Goal: Task Accomplishment & Management: Manage account settings

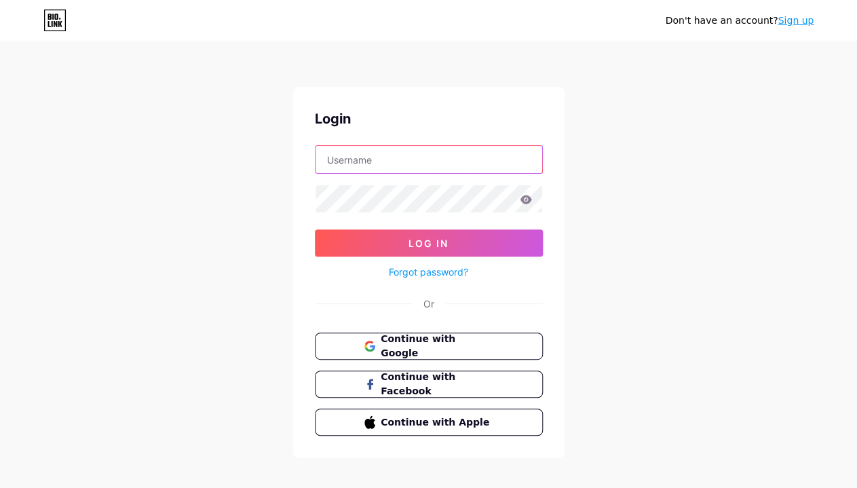
click at [486, 153] on input "text" at bounding box center [428, 159] width 227 height 27
paste input "[EMAIL_ADDRESS][DOMAIN_NAME]"
type input "[EMAIL_ADDRESS][DOMAIN_NAME]"
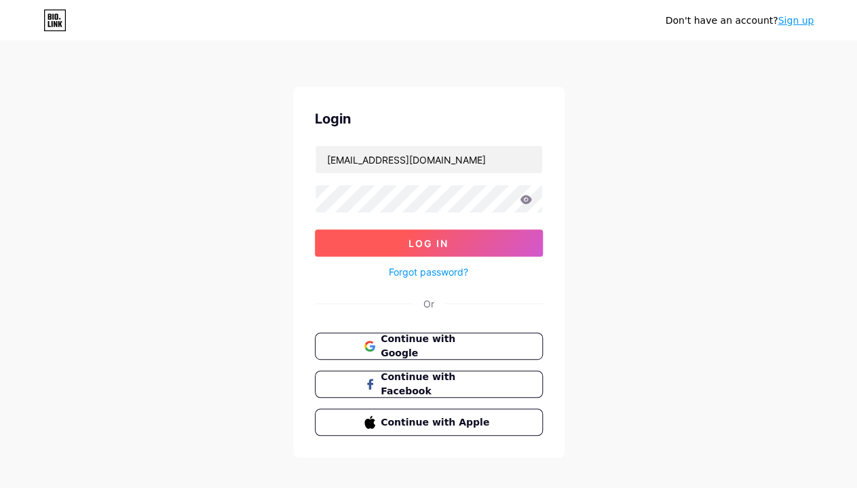
click at [381, 249] on button "Log In" at bounding box center [429, 242] width 228 height 27
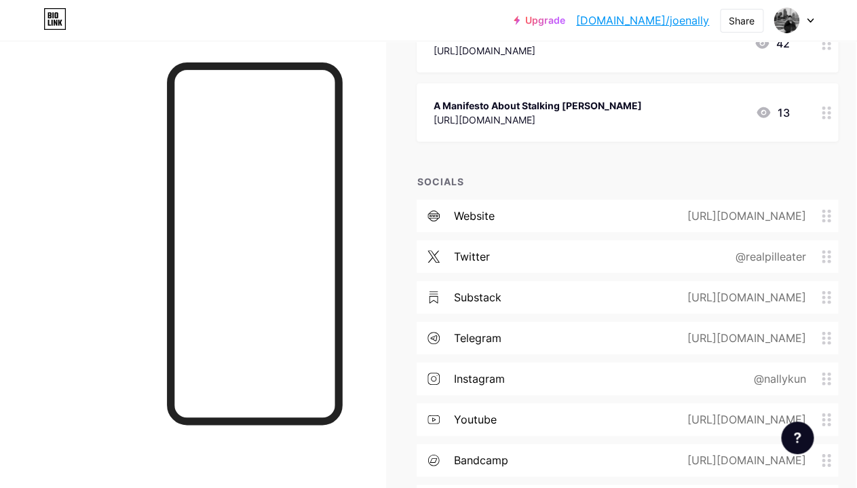
scroll to position [1159, 1]
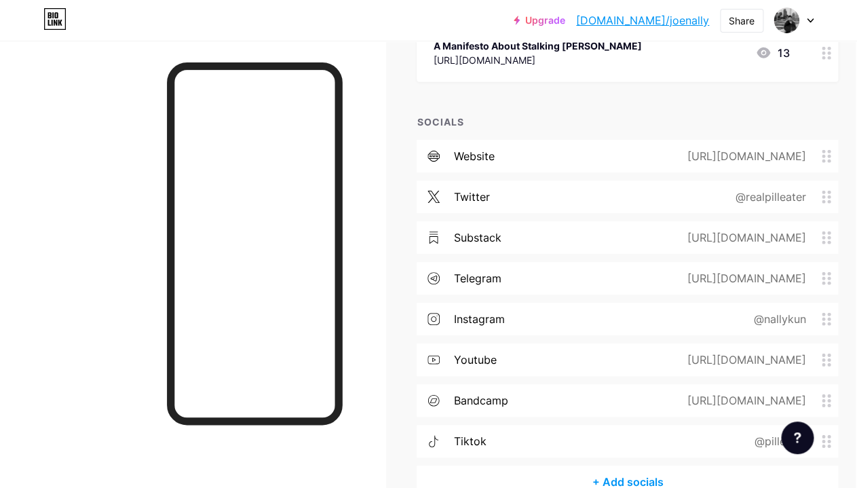
click at [624, 320] on div "instagram @nallykun" at bounding box center [627, 319] width 421 height 33
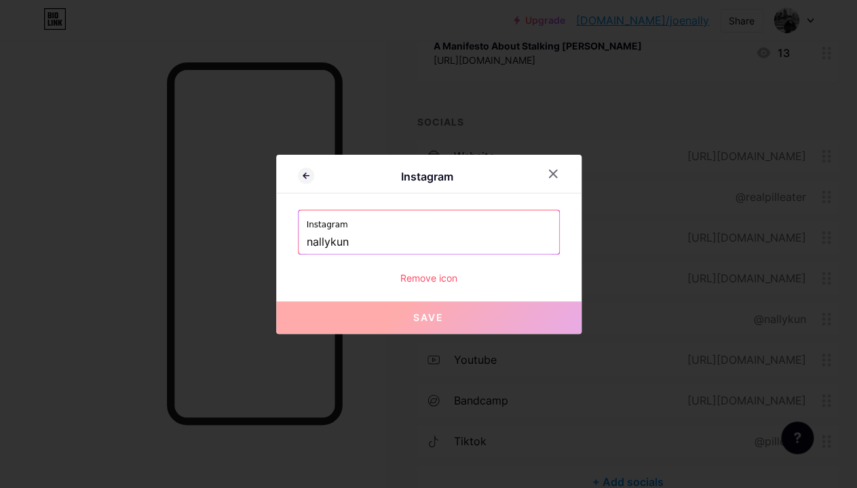
click at [366, 237] on input "nallykun" at bounding box center [429, 242] width 244 height 23
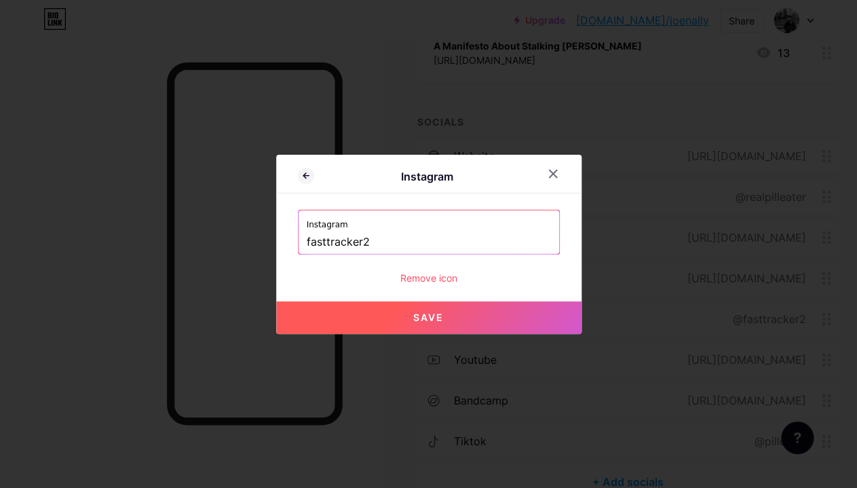
click at [385, 303] on button "Save" at bounding box center [428, 317] width 305 height 33
type input "[URL][DOMAIN_NAME]"
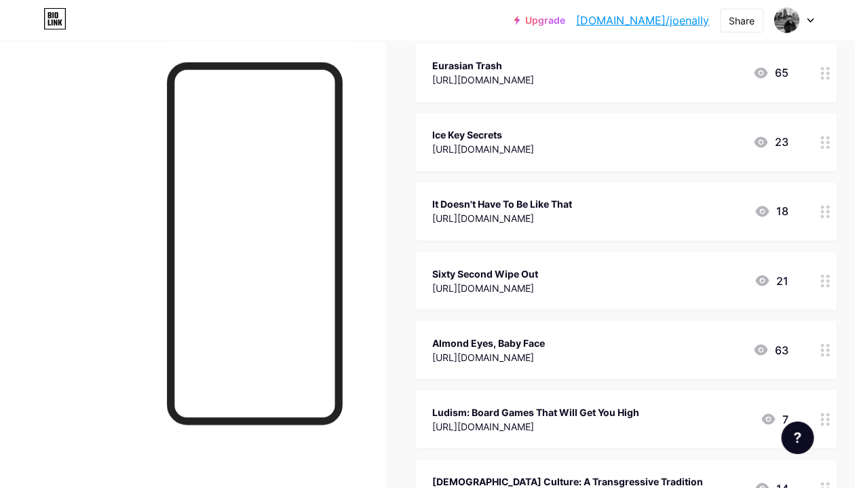
scroll to position [0, 3]
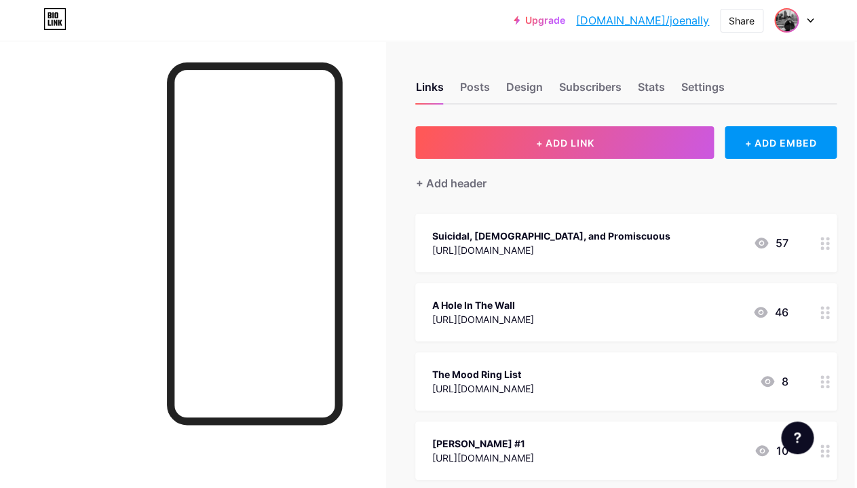
click at [775, 26] on span at bounding box center [786, 20] width 22 height 22
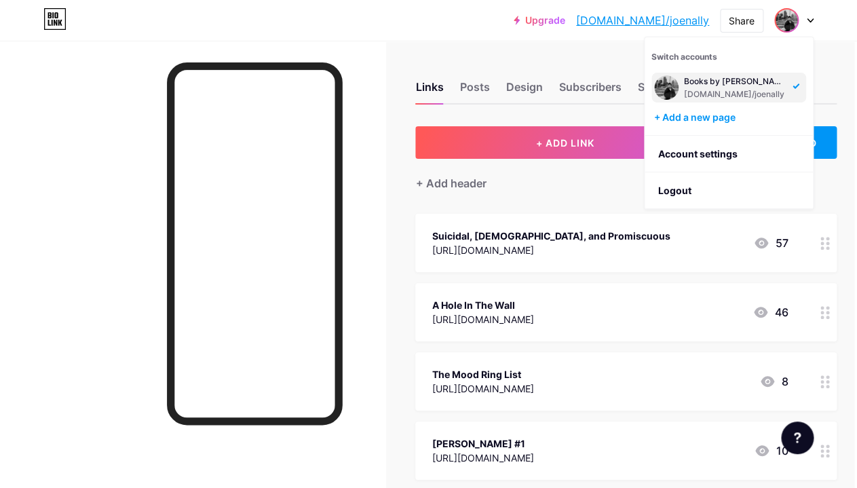
click at [775, 26] on span at bounding box center [786, 20] width 22 height 22
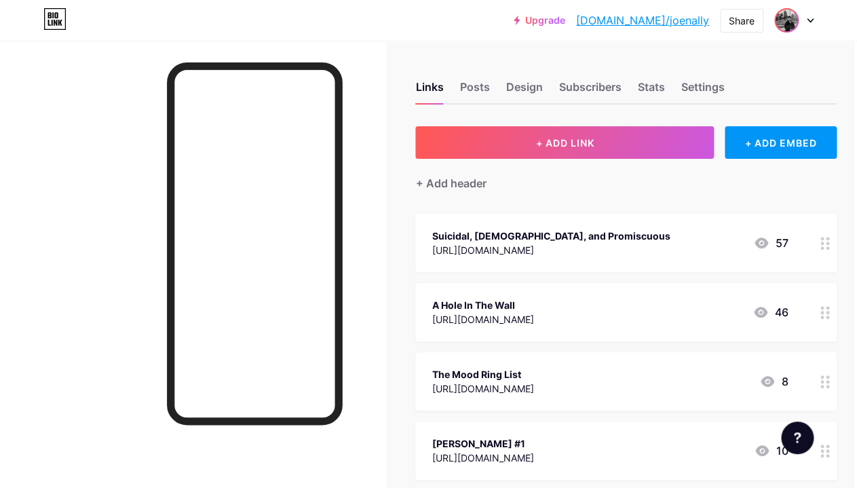
click at [786, 22] on img at bounding box center [786, 20] width 22 height 22
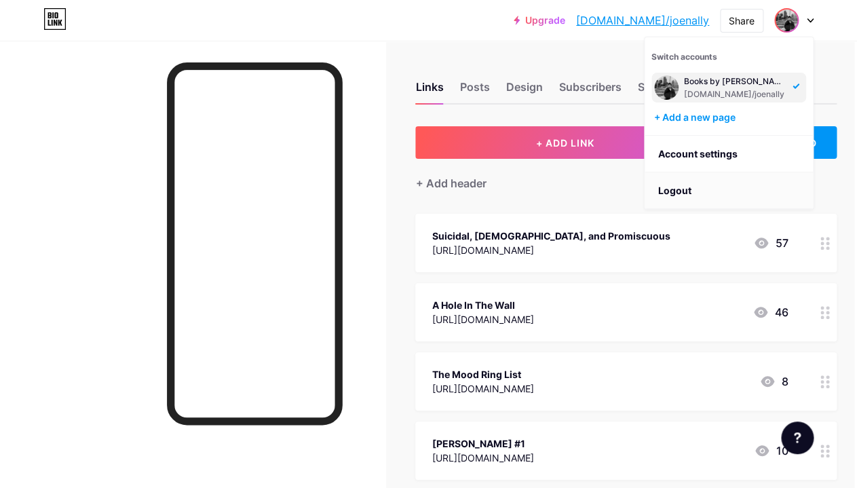
click at [678, 195] on li "Logout" at bounding box center [728, 190] width 168 height 37
click at [682, 193] on li "Logout" at bounding box center [728, 190] width 168 height 37
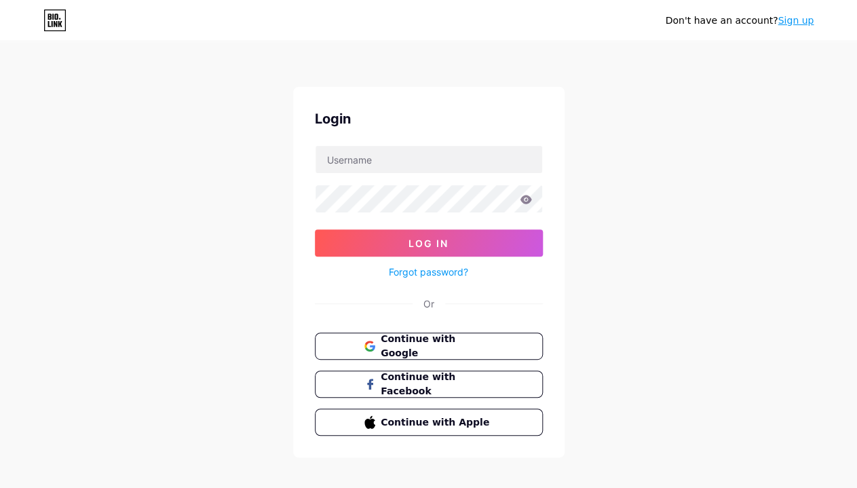
click at [449, 176] on form "Log In Forgot password?" at bounding box center [429, 212] width 228 height 135
click at [448, 168] on input "text" at bounding box center [428, 159] width 227 height 27
type input "pilleater"
click at [421, 215] on form "pilleater Log In Forgot password?" at bounding box center [429, 212] width 228 height 135
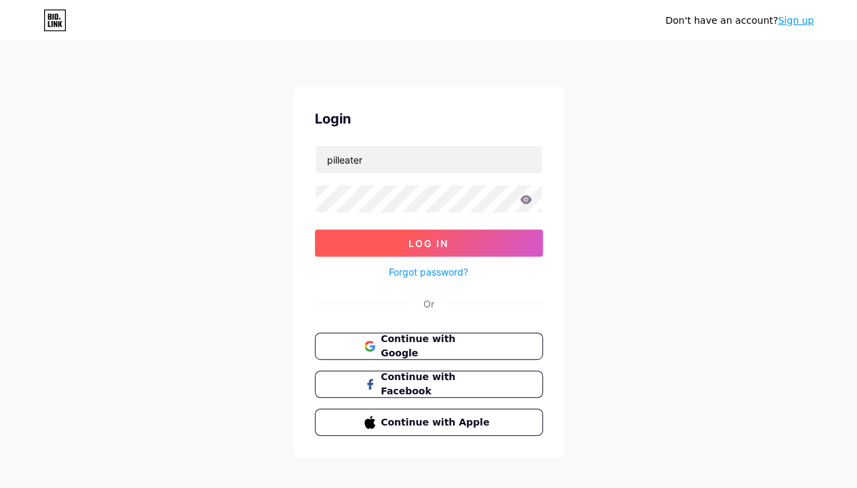
click at [400, 237] on button "Log In" at bounding box center [429, 242] width 228 height 27
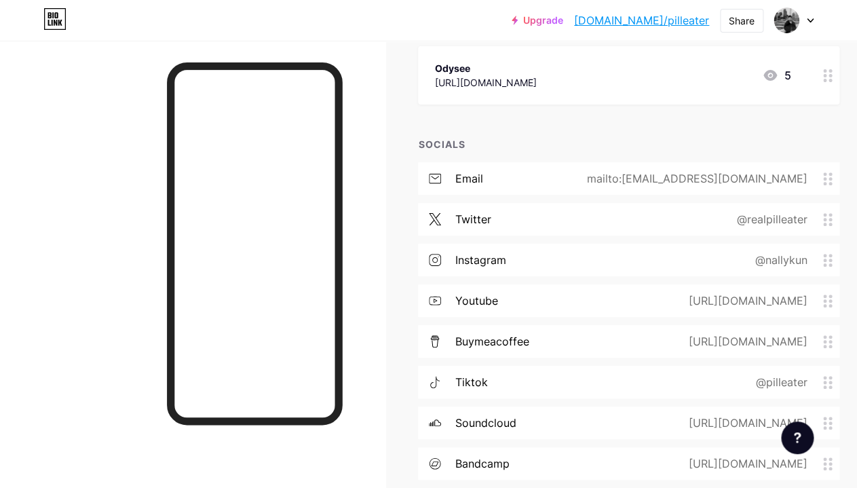
scroll to position [3477, 0]
click at [716, 259] on div "instagram @nallykun" at bounding box center [628, 259] width 421 height 33
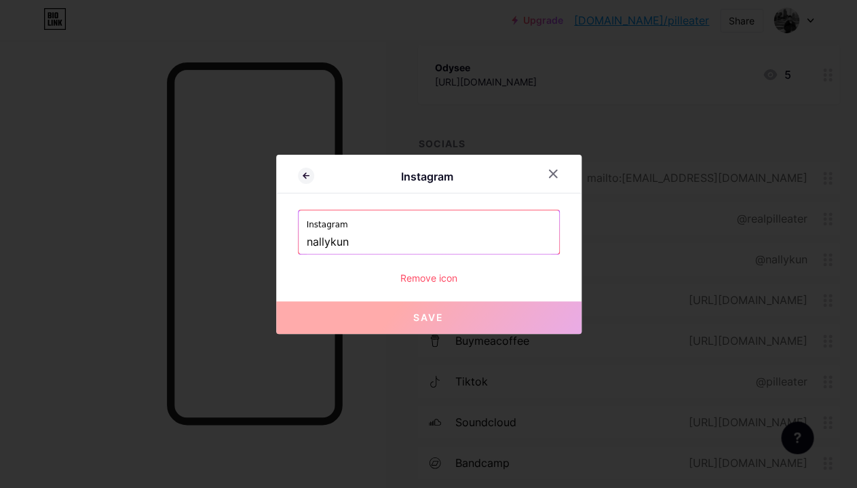
click at [394, 242] on input "nallykun" at bounding box center [429, 242] width 244 height 23
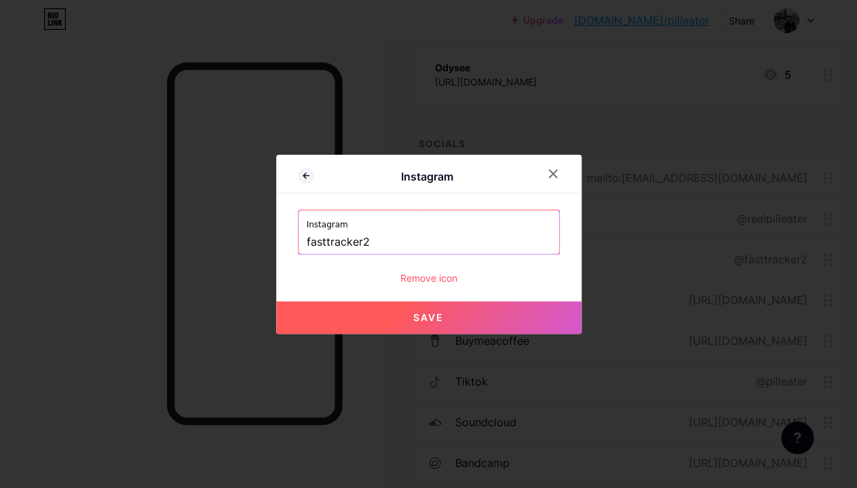
click at [383, 305] on button "Save" at bounding box center [428, 317] width 305 height 33
type input "[URL][DOMAIN_NAME]"
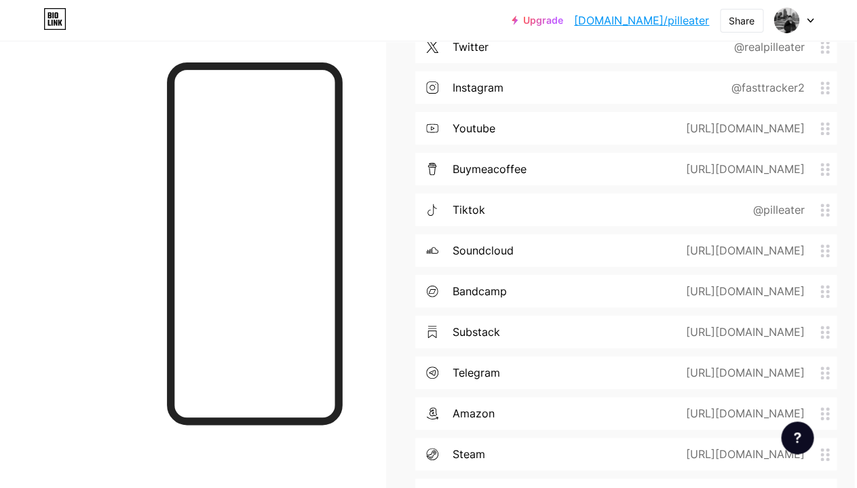
scroll to position [3643, 3]
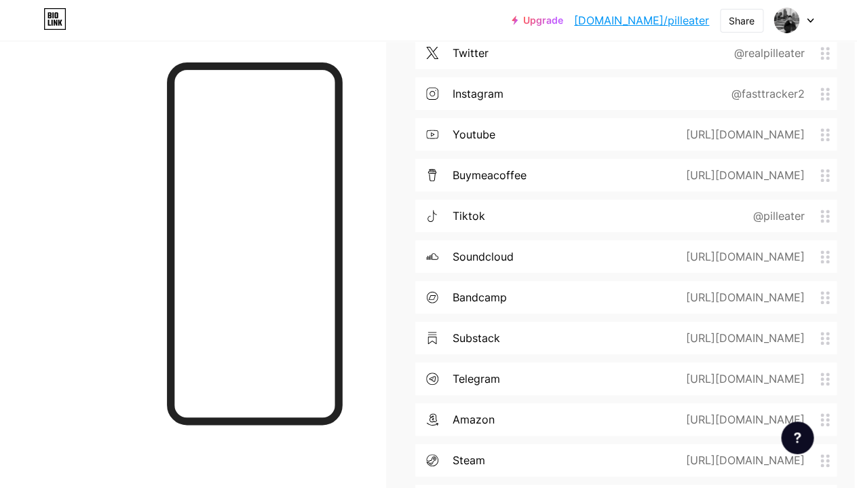
click at [809, 18] on div at bounding box center [793, 20] width 39 height 24
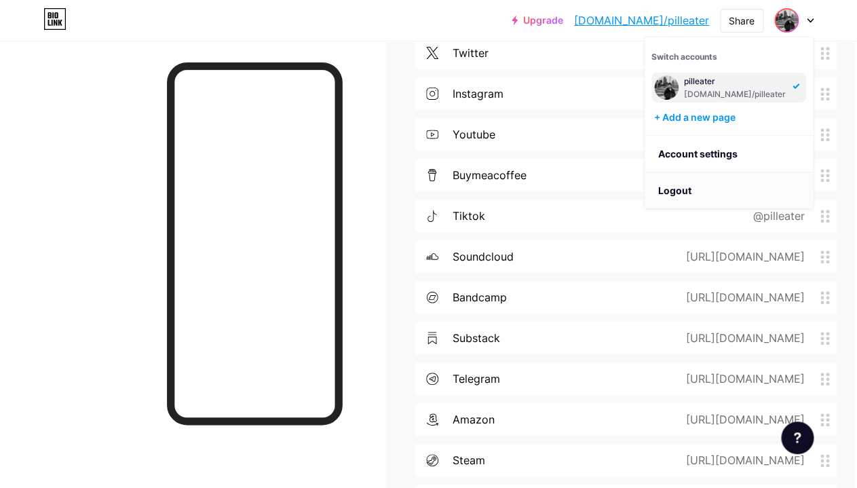
click at [703, 192] on li "Logout" at bounding box center [728, 190] width 168 height 37
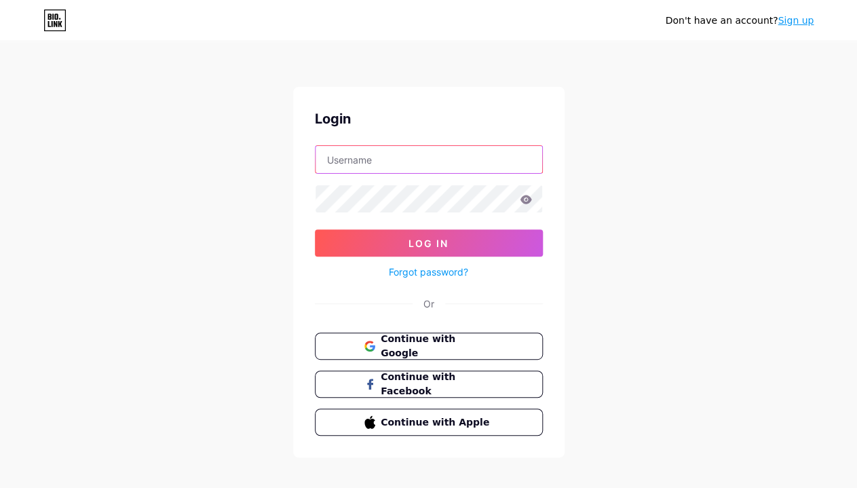
click at [344, 161] on input "text" at bounding box center [428, 159] width 227 height 27
paste input "[EMAIL_ADDRESS][DOMAIN_NAME]"
type input "[EMAIL_ADDRESS][DOMAIN_NAME]"
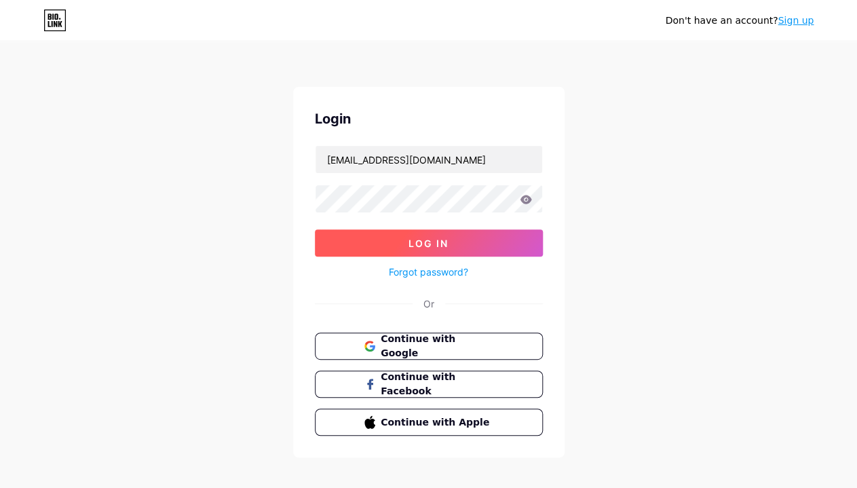
click at [393, 236] on button "Log In" at bounding box center [429, 242] width 228 height 27
